Goal: Task Accomplishment & Management: Manage account settings

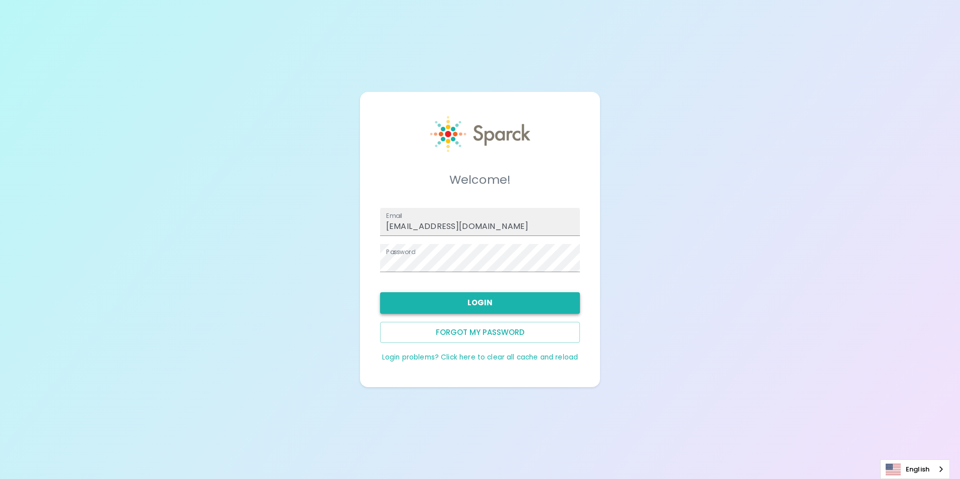
click at [486, 308] on button "Login" at bounding box center [480, 302] width 200 height 21
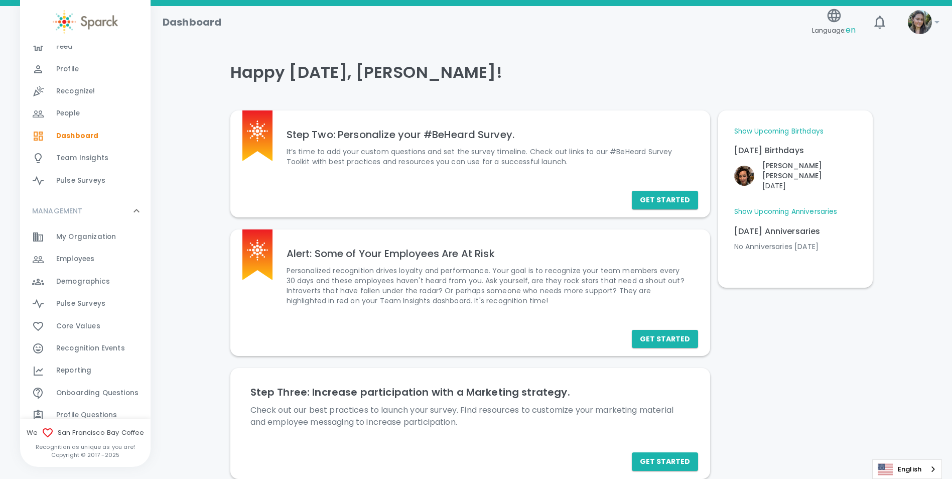
scroll to position [100, 0]
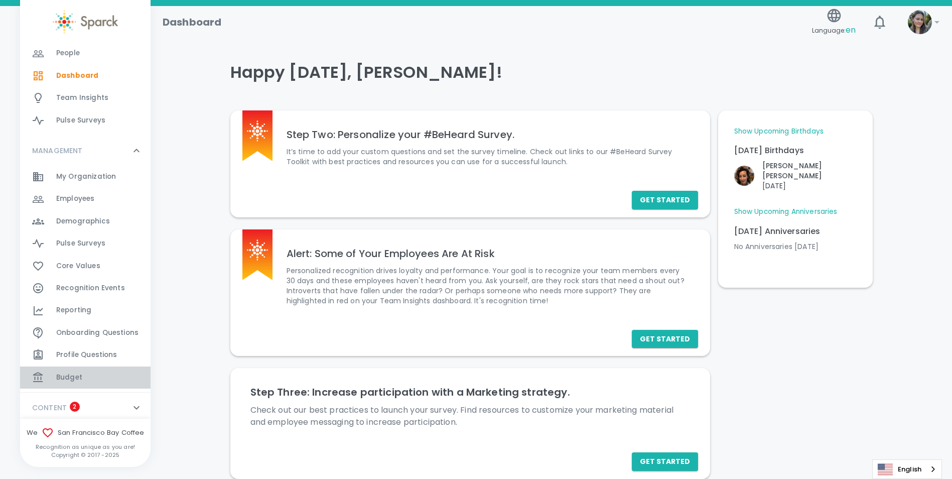
click at [92, 376] on div "Budget 0" at bounding box center [103, 377] width 94 height 14
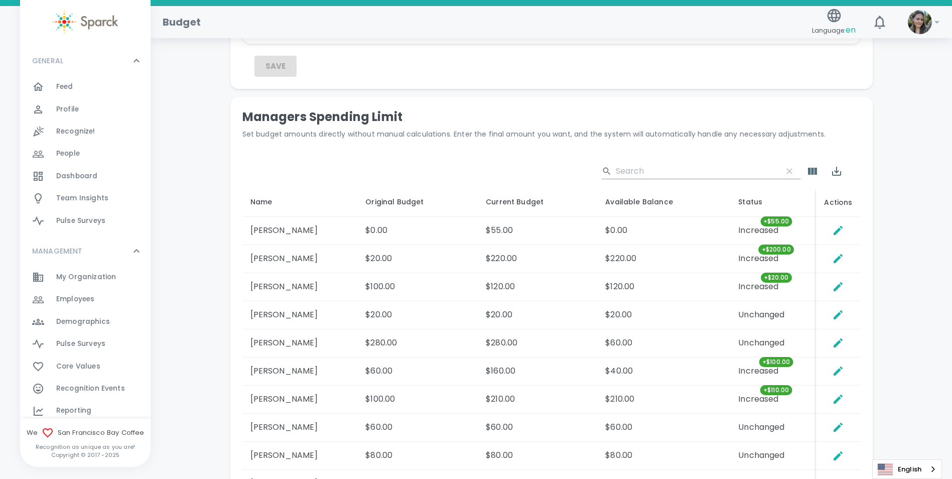
scroll to position [456, 0]
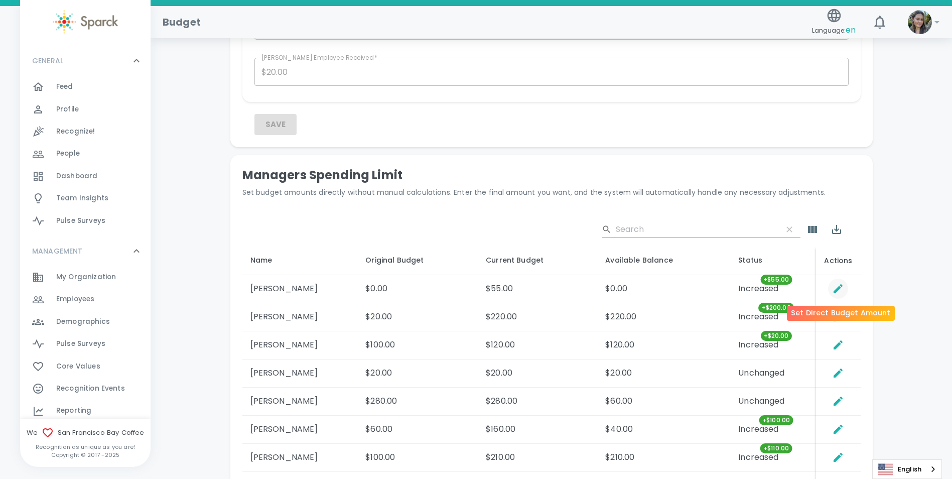
click at [848, 291] on button "Set Direct Budget Amount" at bounding box center [838, 289] width 20 height 20
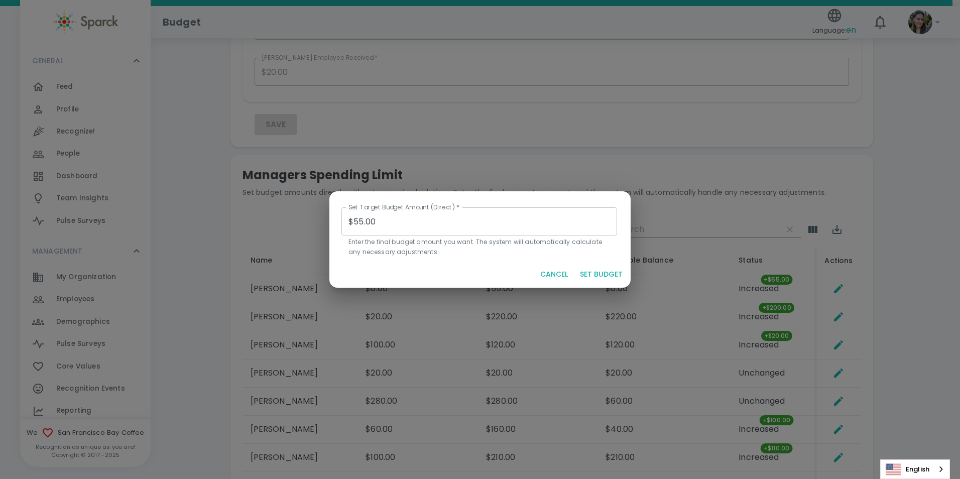
click at [544, 272] on button "CANCEL" at bounding box center [554, 274] width 36 height 19
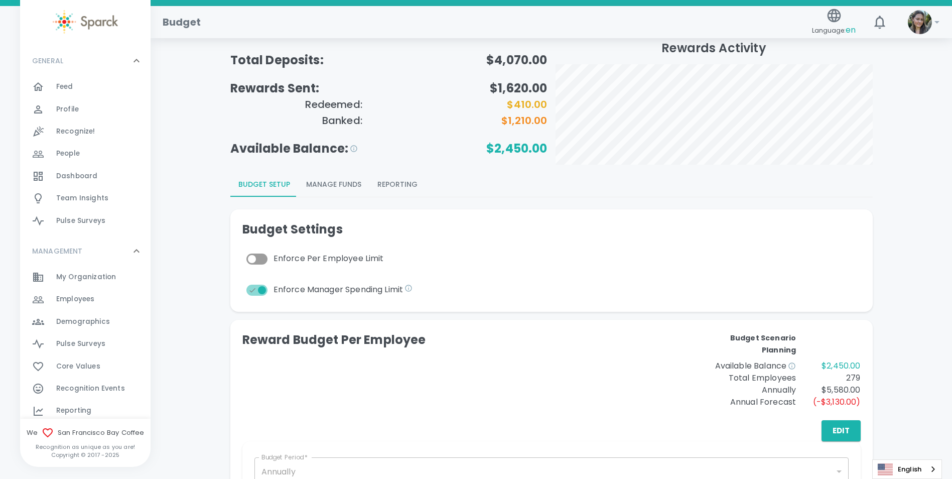
scroll to position [4, 0]
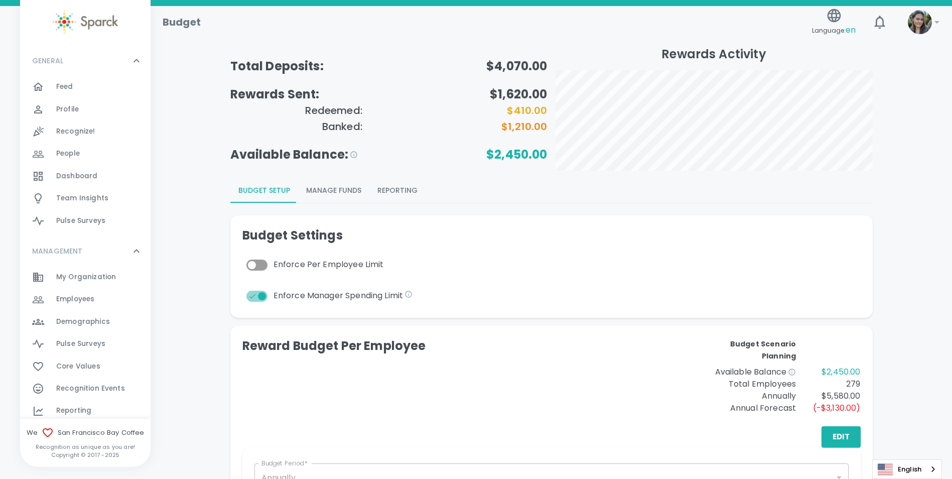
click at [339, 189] on button "Manage Funds" at bounding box center [333, 191] width 71 height 24
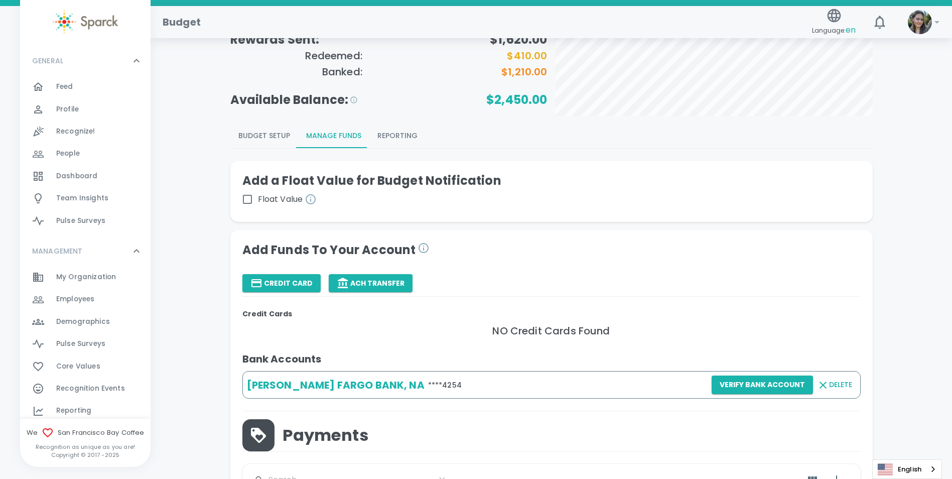
scroll to position [54, 0]
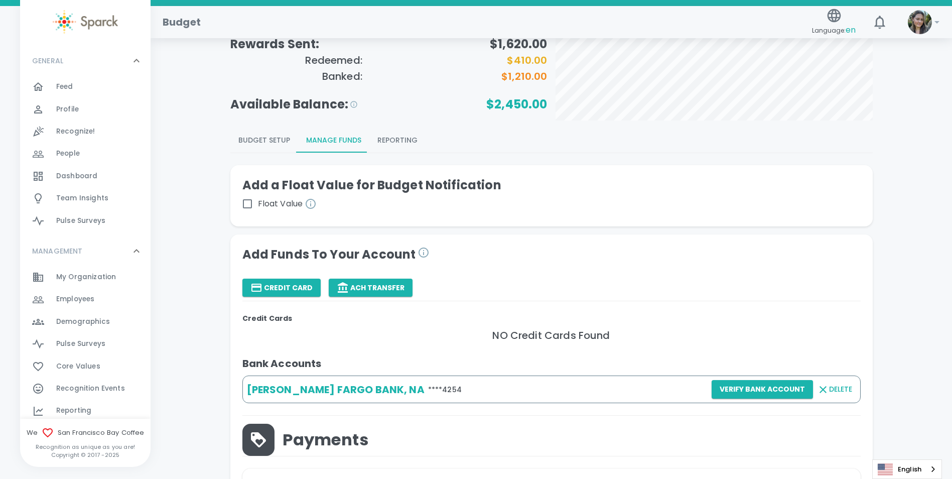
click at [405, 147] on button "Reporting" at bounding box center [397, 140] width 56 height 24
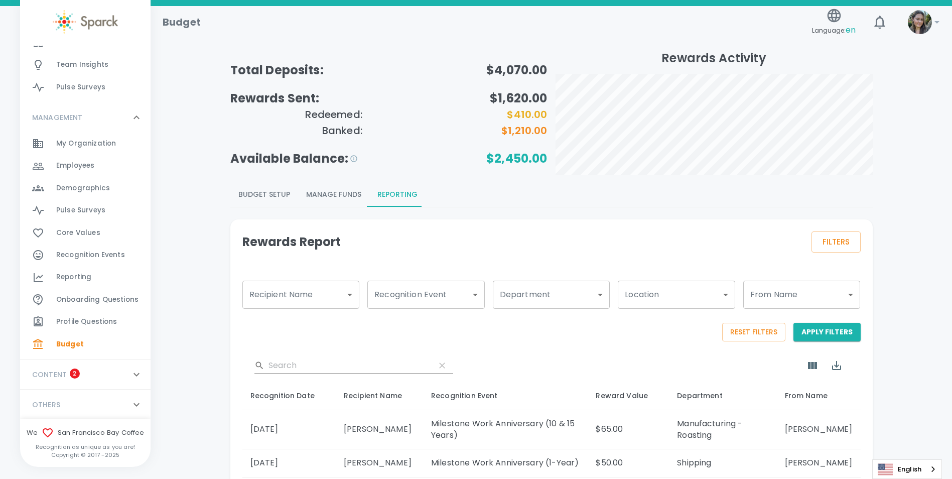
scroll to position [135, 0]
click at [130, 399] on icon at bounding box center [136, 404] width 12 height 12
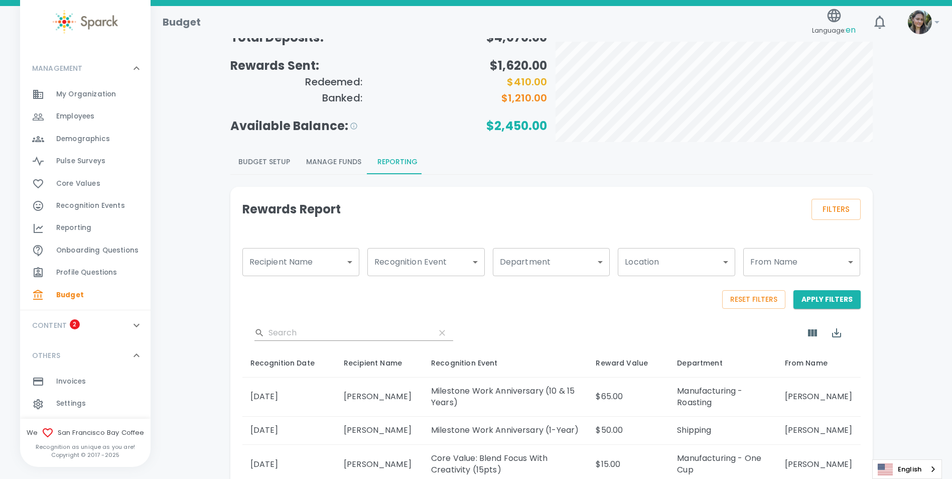
scroll to position [50, 0]
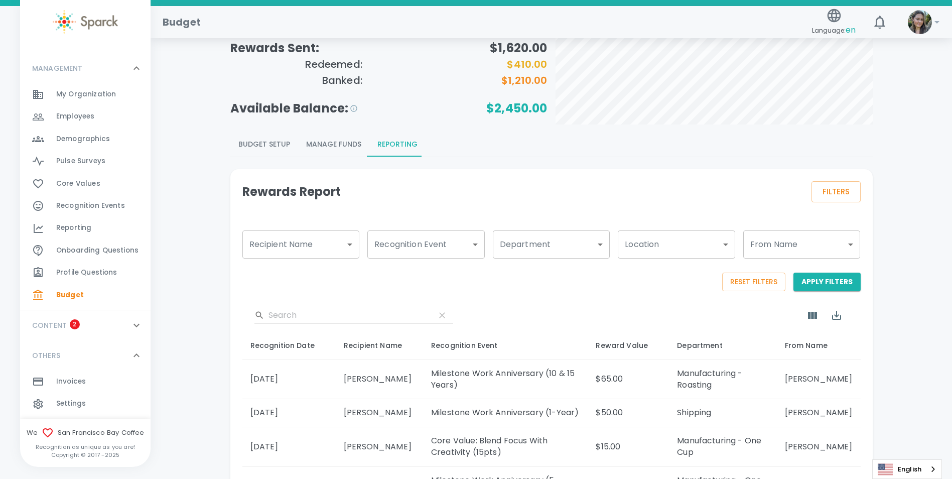
click at [105, 402] on div "Settings 0" at bounding box center [103, 404] width 94 height 14
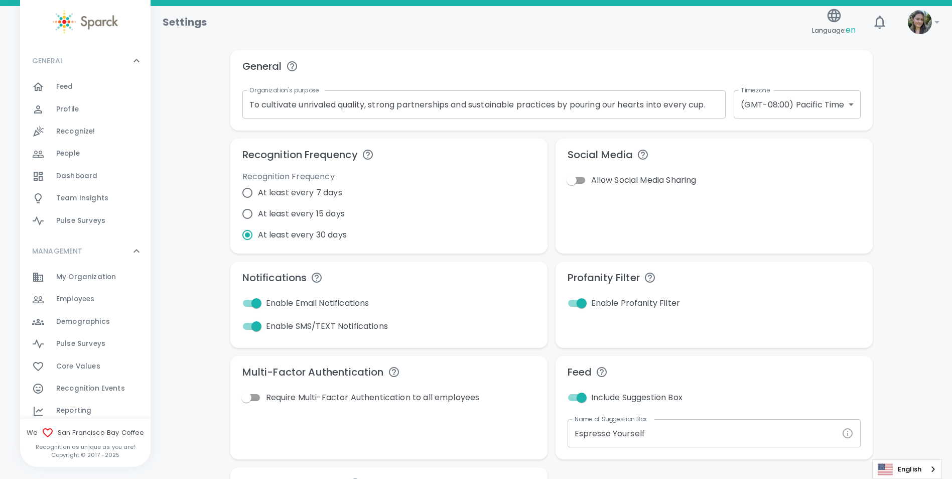
click at [93, 83] on div "Feed 0" at bounding box center [103, 87] width 94 height 14
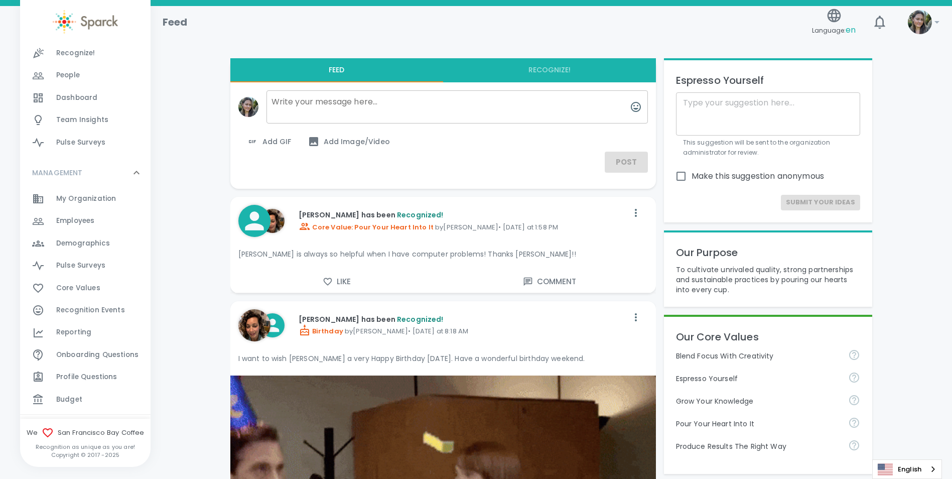
scroll to position [100, 0]
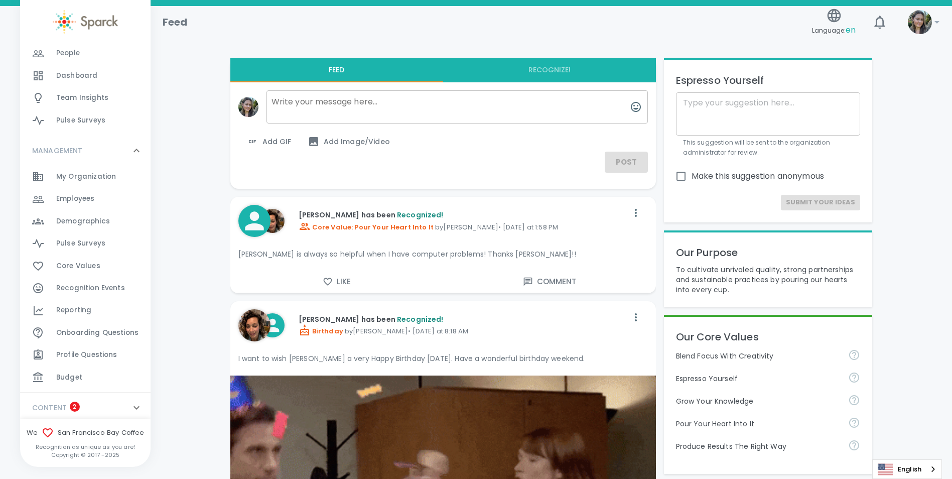
click at [73, 378] on span "Budget" at bounding box center [69, 377] width 26 height 10
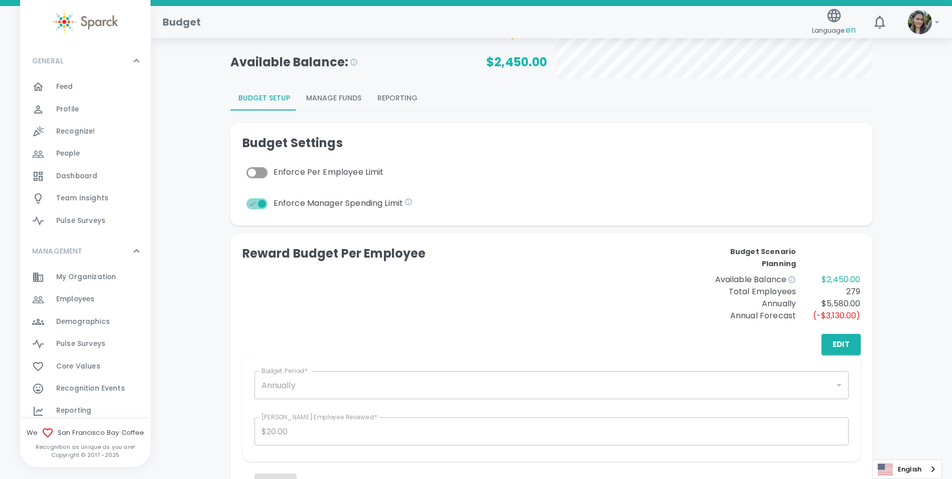
scroll to position [100, 0]
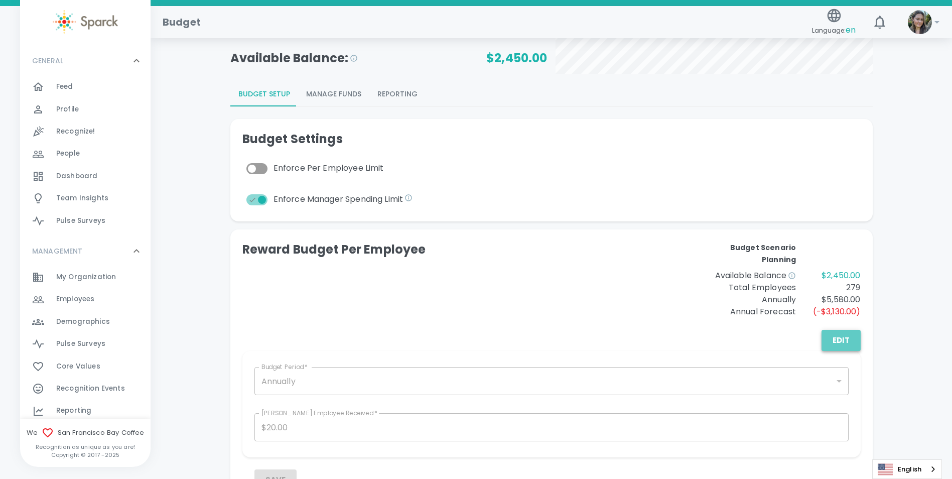
click at [843, 341] on button "Edit" at bounding box center [841, 340] width 39 height 21
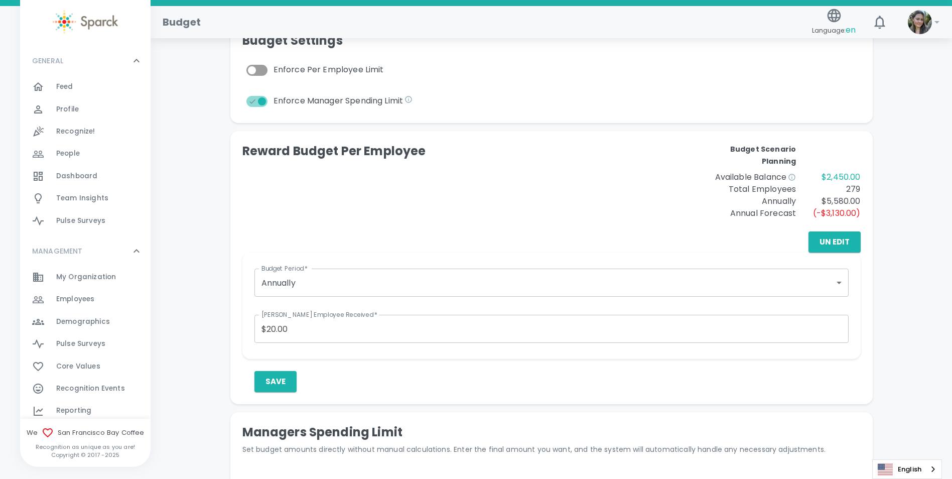
scroll to position [201, 0]
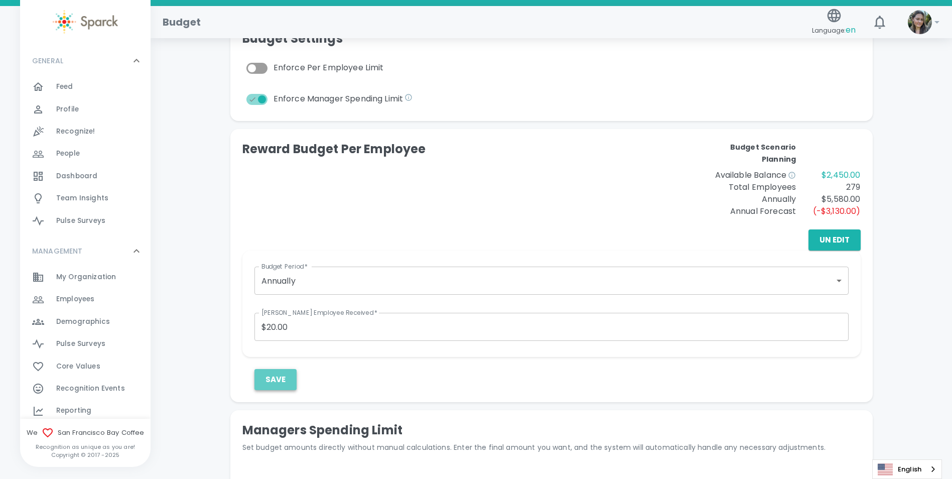
click at [273, 379] on button "Save" at bounding box center [275, 379] width 42 height 21
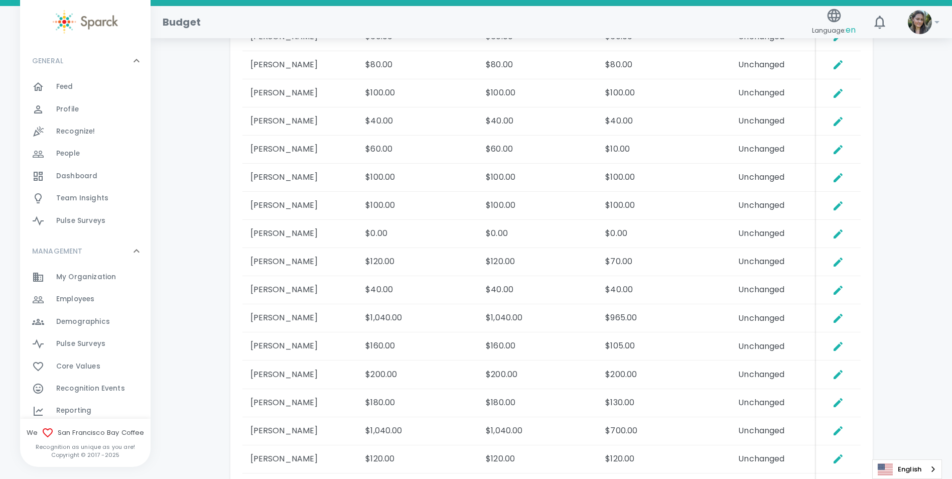
scroll to position [1004, 0]
